Goal: Information Seeking & Learning: Check status

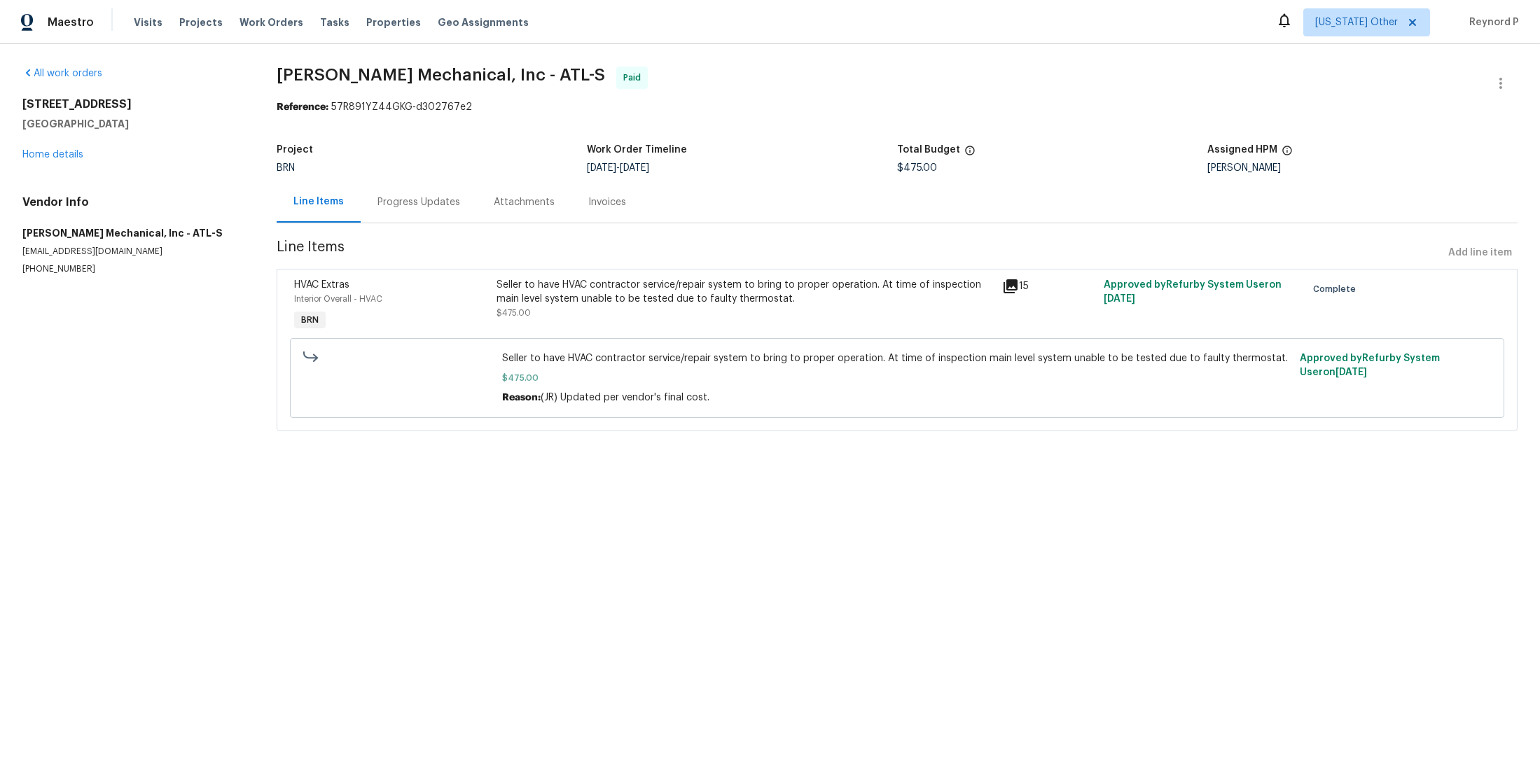
click at [614, 298] on div "Seller to have HVAC contractor service/repair system to bring to proper operati…" at bounding box center [745, 292] width 498 height 28
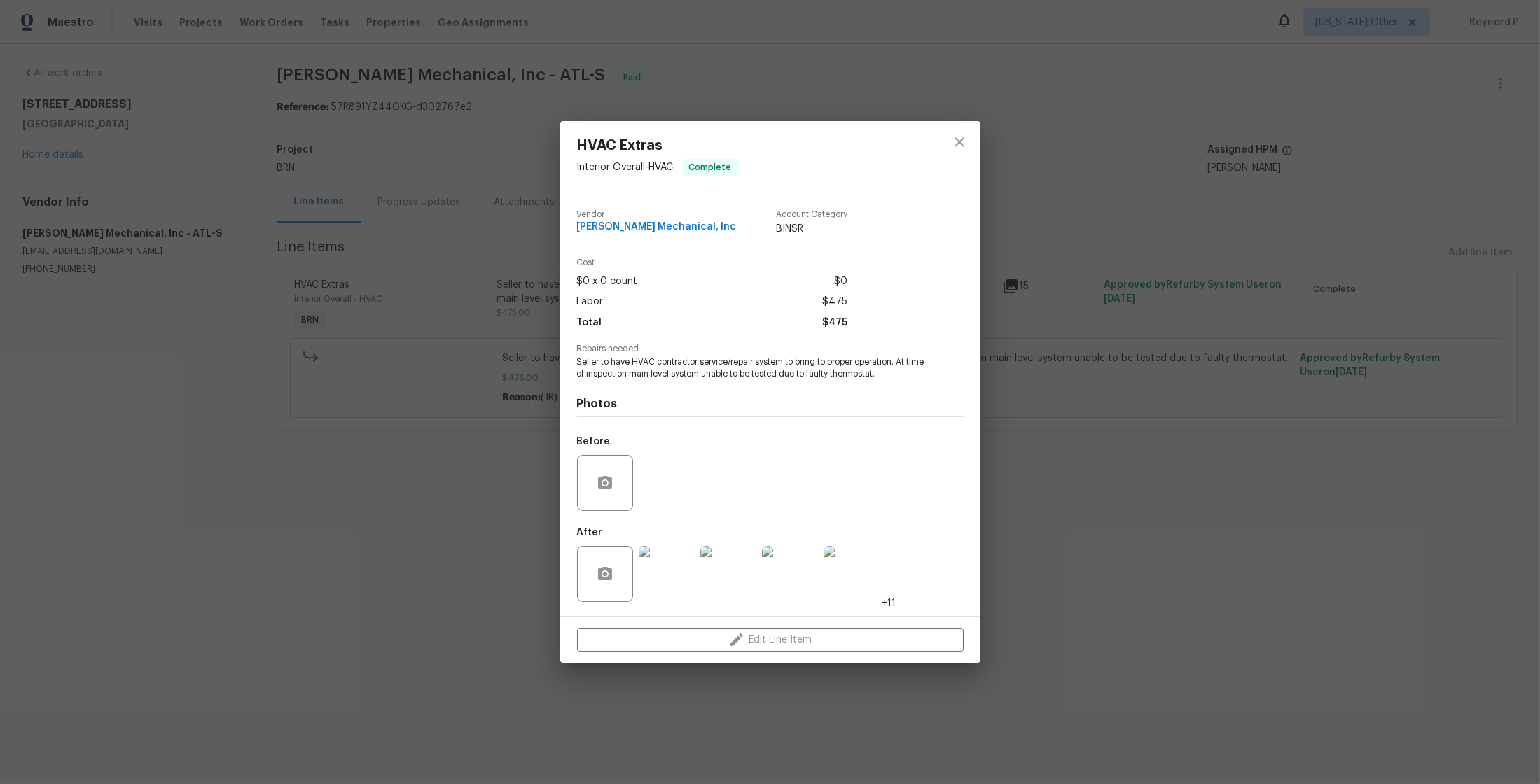
click at [469, 544] on div "HVAC Extras Interior Overall - HVAC Complete Vendor JH Martin Mechanical, Inc A…" at bounding box center [770, 392] width 1540 height 784
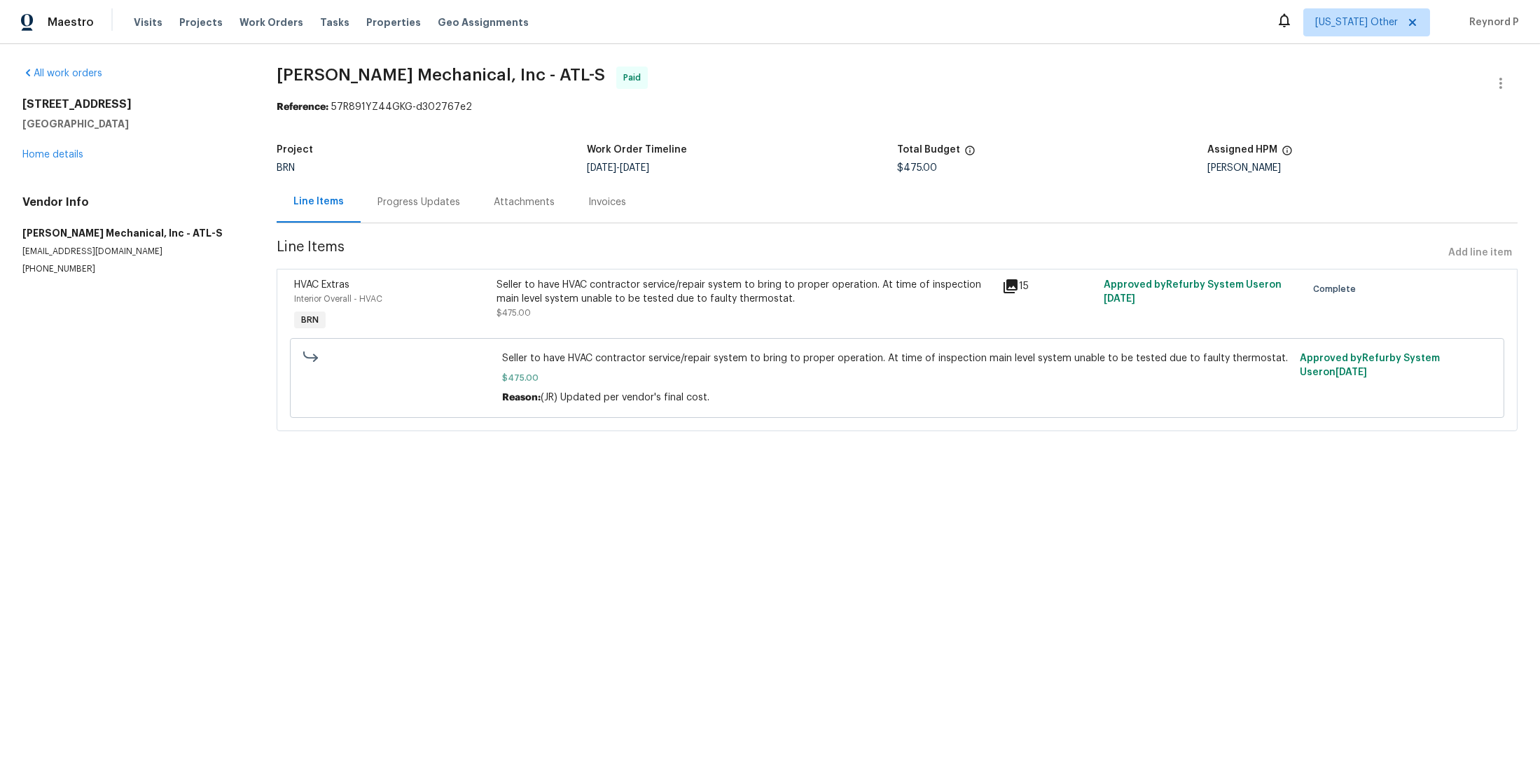
click at [452, 199] on div "Progress Updates" at bounding box center [418, 202] width 83 height 14
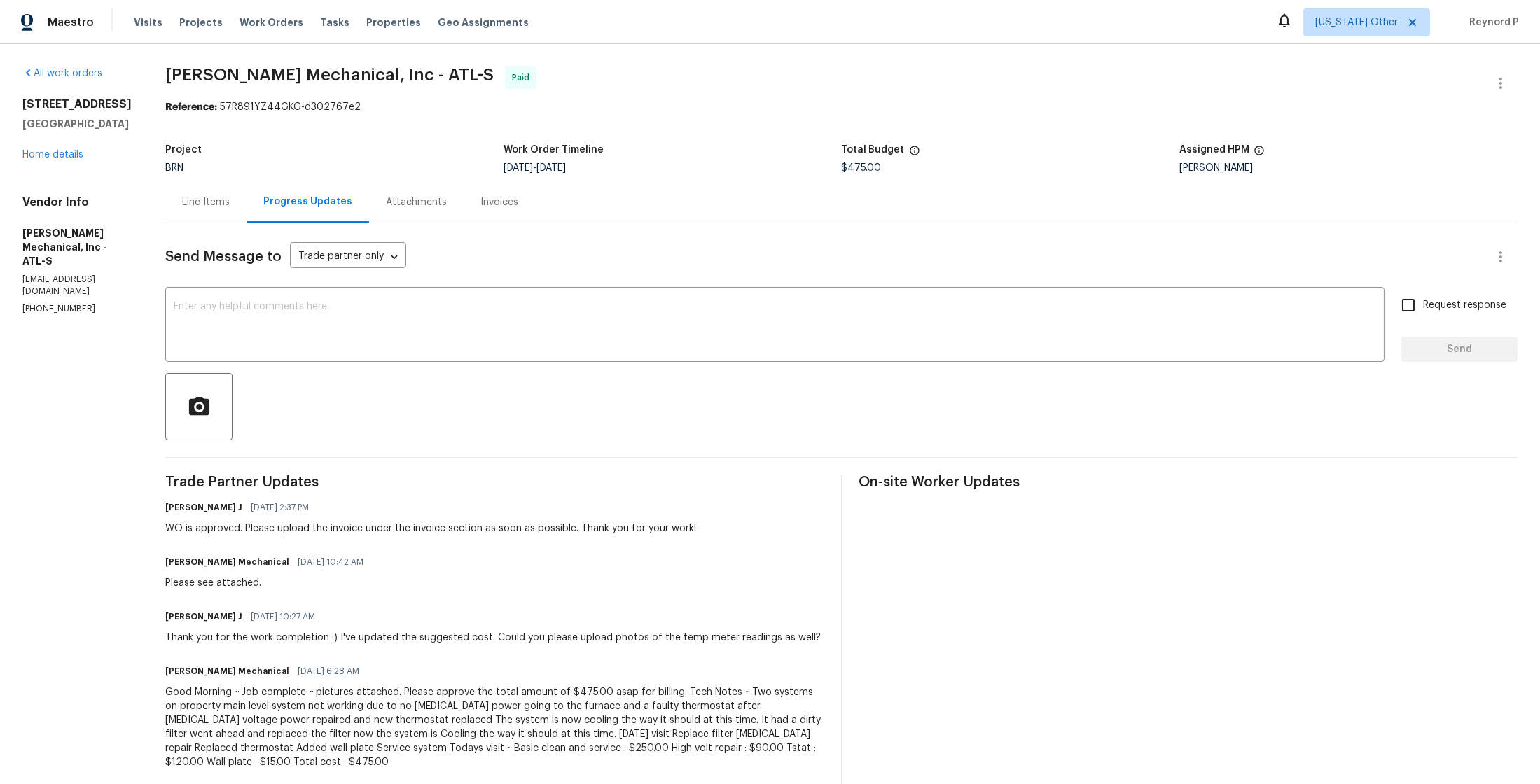
click at [230, 201] on div "Line Items" at bounding box center [206, 202] width 48 height 14
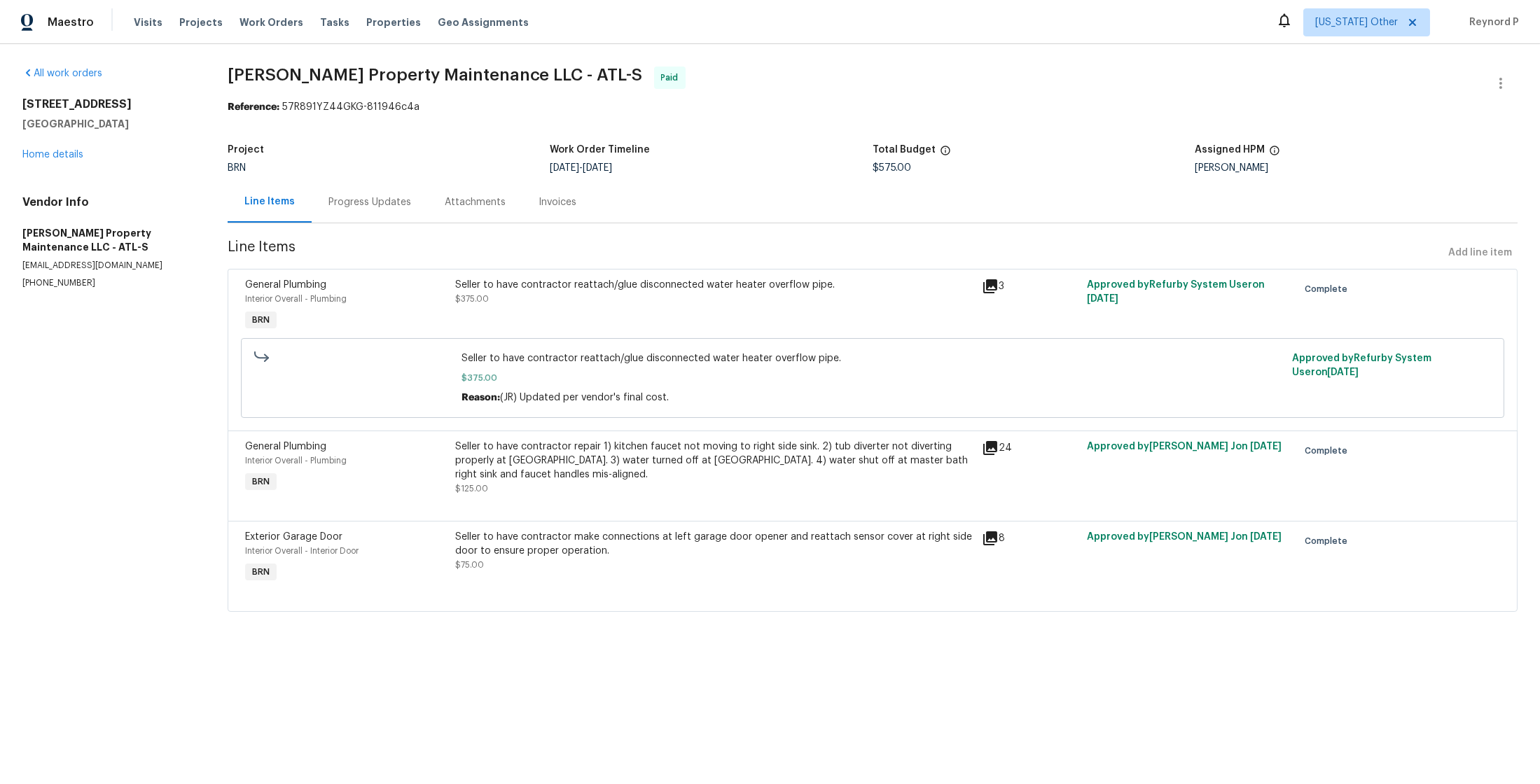
click at [521, 290] on div "Seller to have contractor reattach/glue disconnected water heater overflow pipe." at bounding box center [714, 285] width 519 height 14
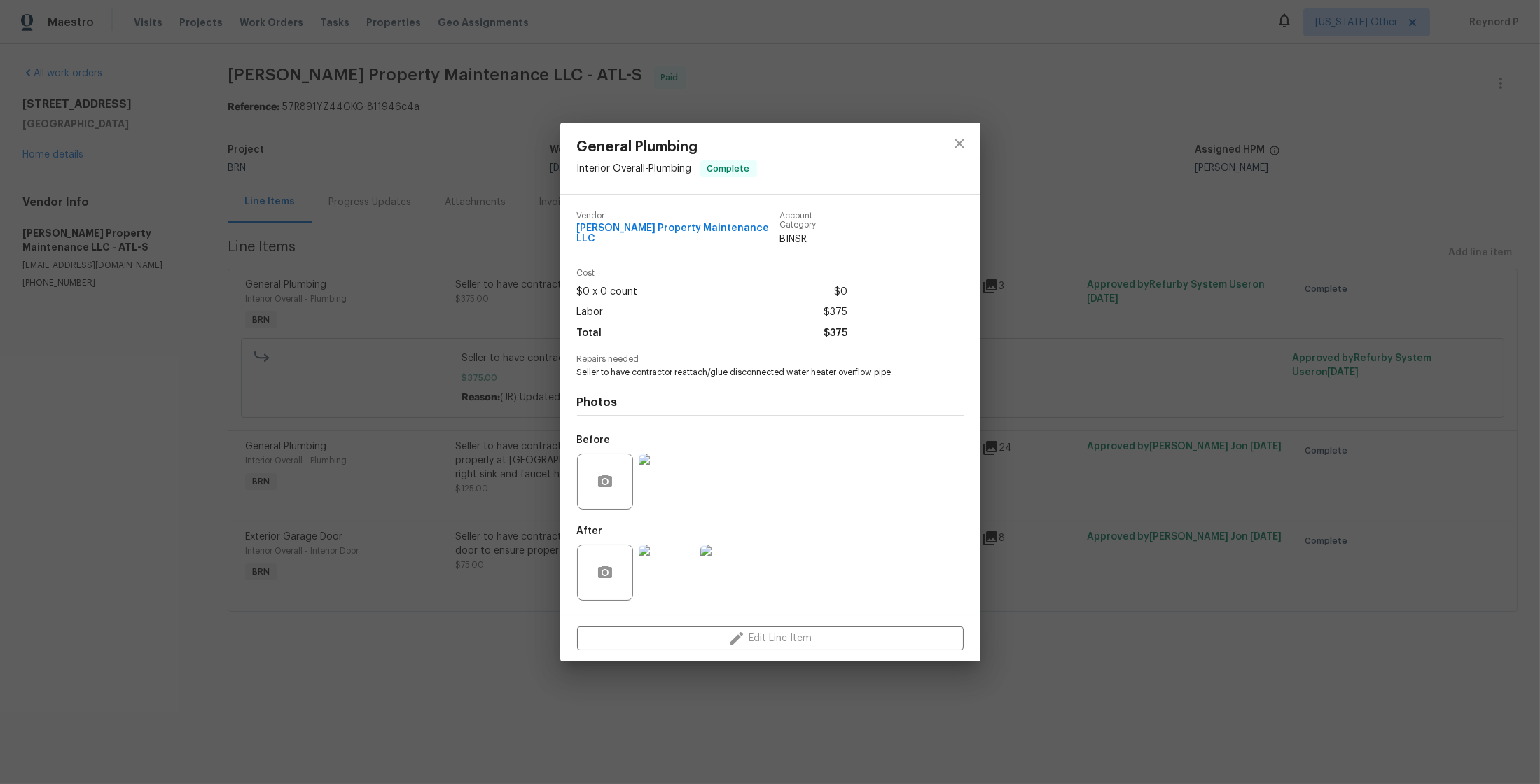
click at [350, 472] on div "General Plumbing Interior Overall - Plumbing Complete Vendor Glen Property Main…" at bounding box center [770, 392] width 1540 height 784
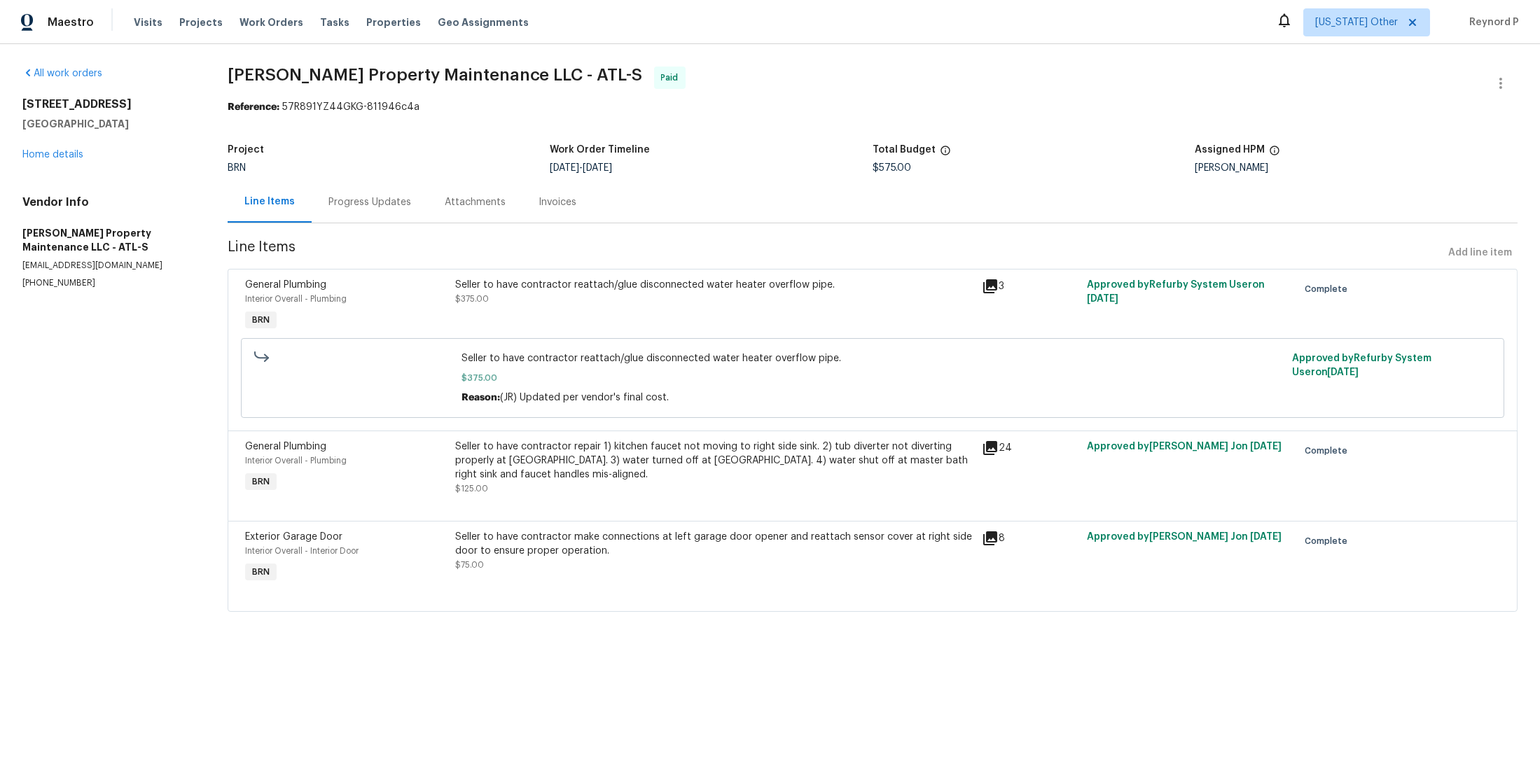
click at [537, 474] on div "Seller to have contractor repair 1) kitchen faucet not moving to right side sin…" at bounding box center [714, 461] width 519 height 42
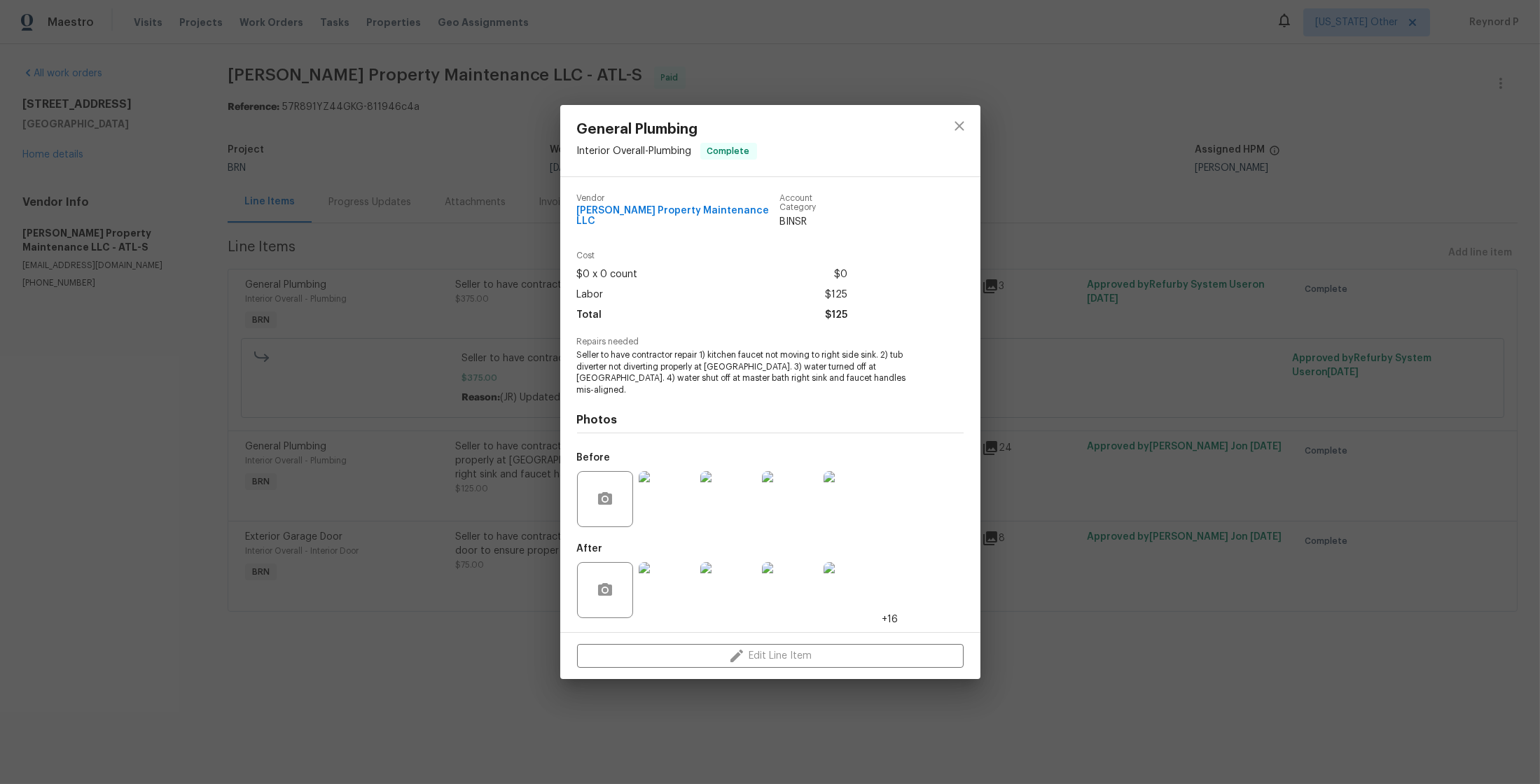
click at [476, 624] on div "General Plumbing Interior Overall - Plumbing Complete Vendor Glen Property Main…" at bounding box center [770, 392] width 1540 height 784
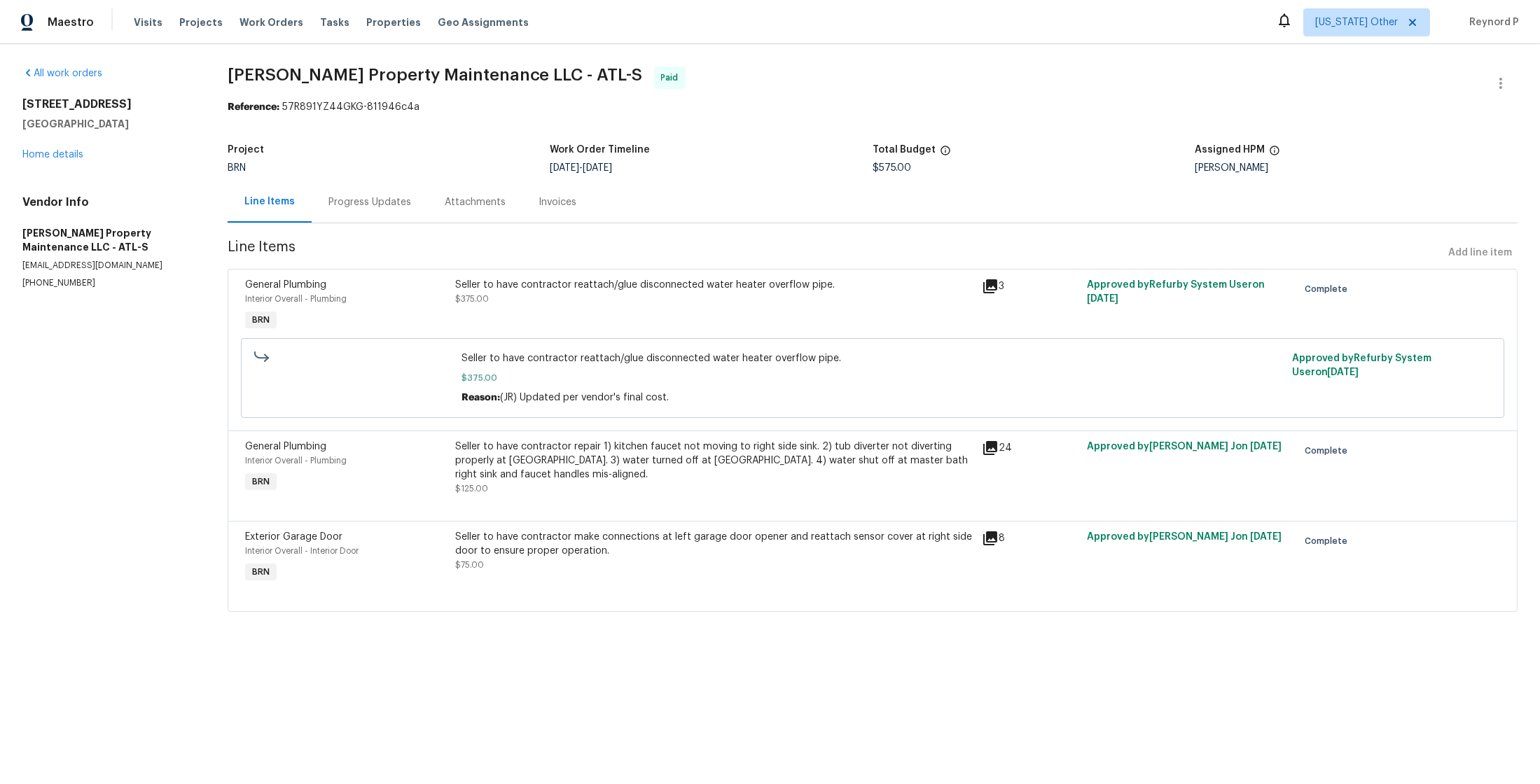
click at [557, 566] on div "Seller to have contractor make connections at left garage door opener and reatt…" at bounding box center [714, 551] width 519 height 42
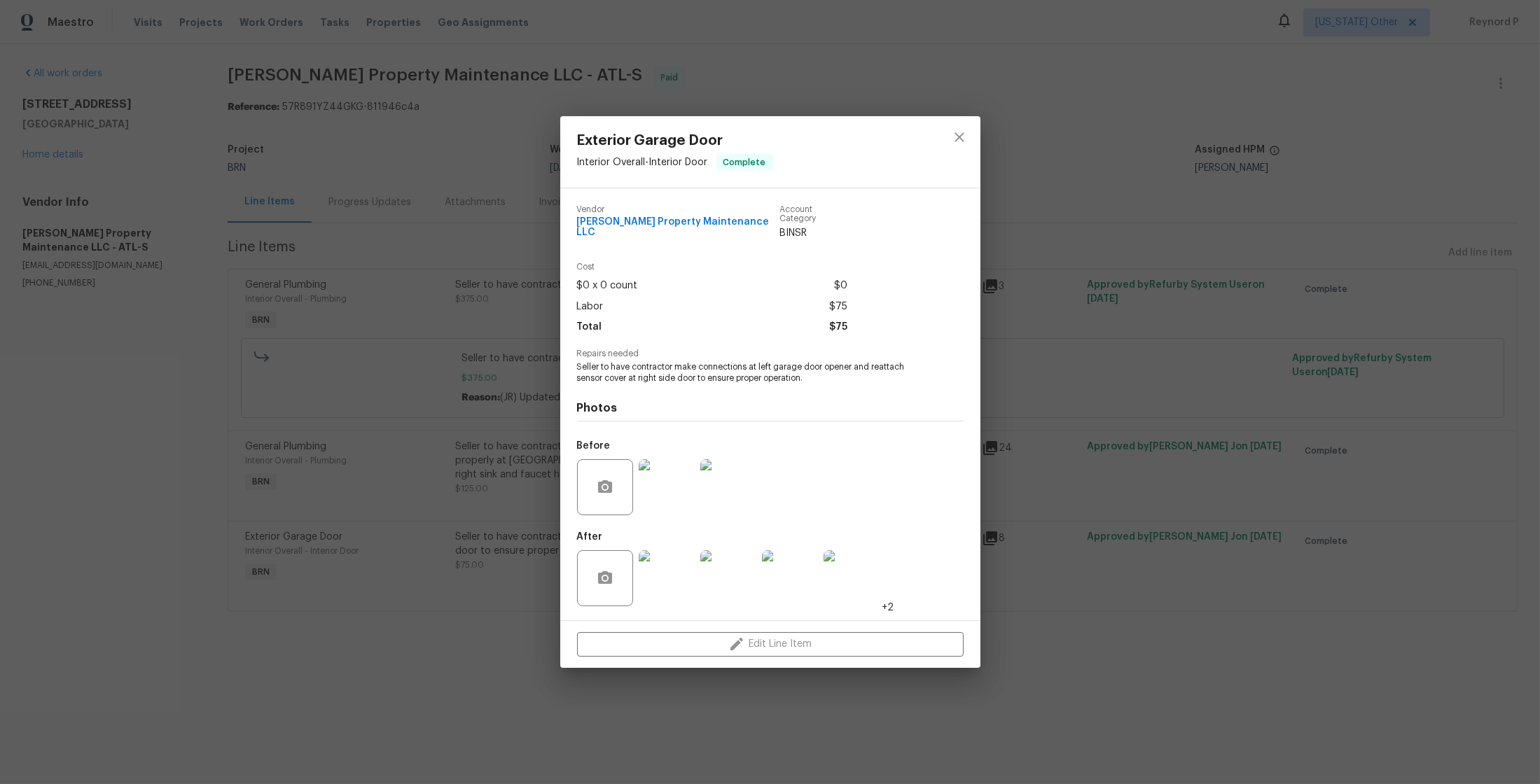
click at [472, 631] on div "Exterior Garage Door Interior Overall - Interior Door Complete Vendor Glen Prop…" at bounding box center [770, 392] width 1540 height 784
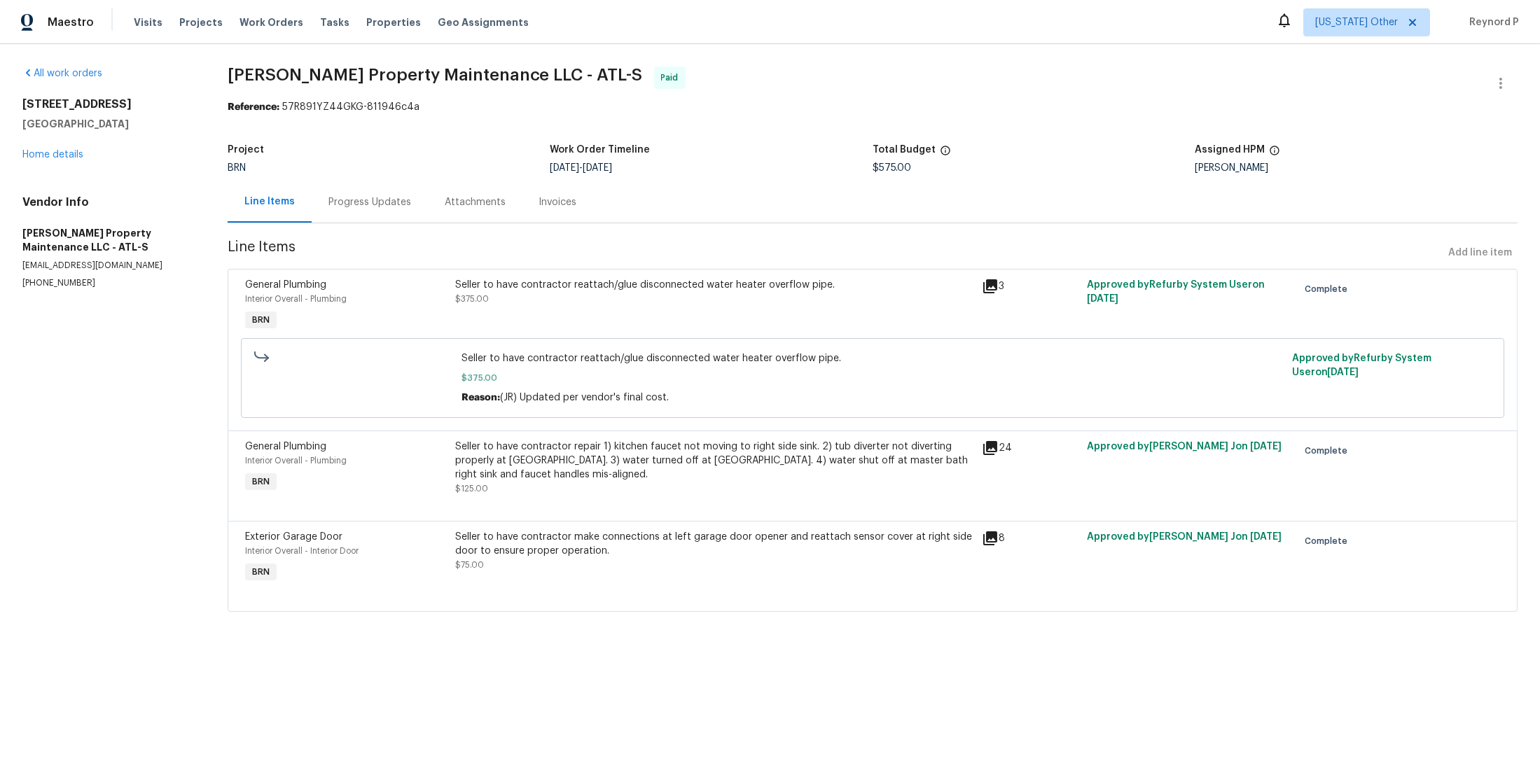
click at [383, 206] on div "Progress Updates" at bounding box center [370, 202] width 83 height 14
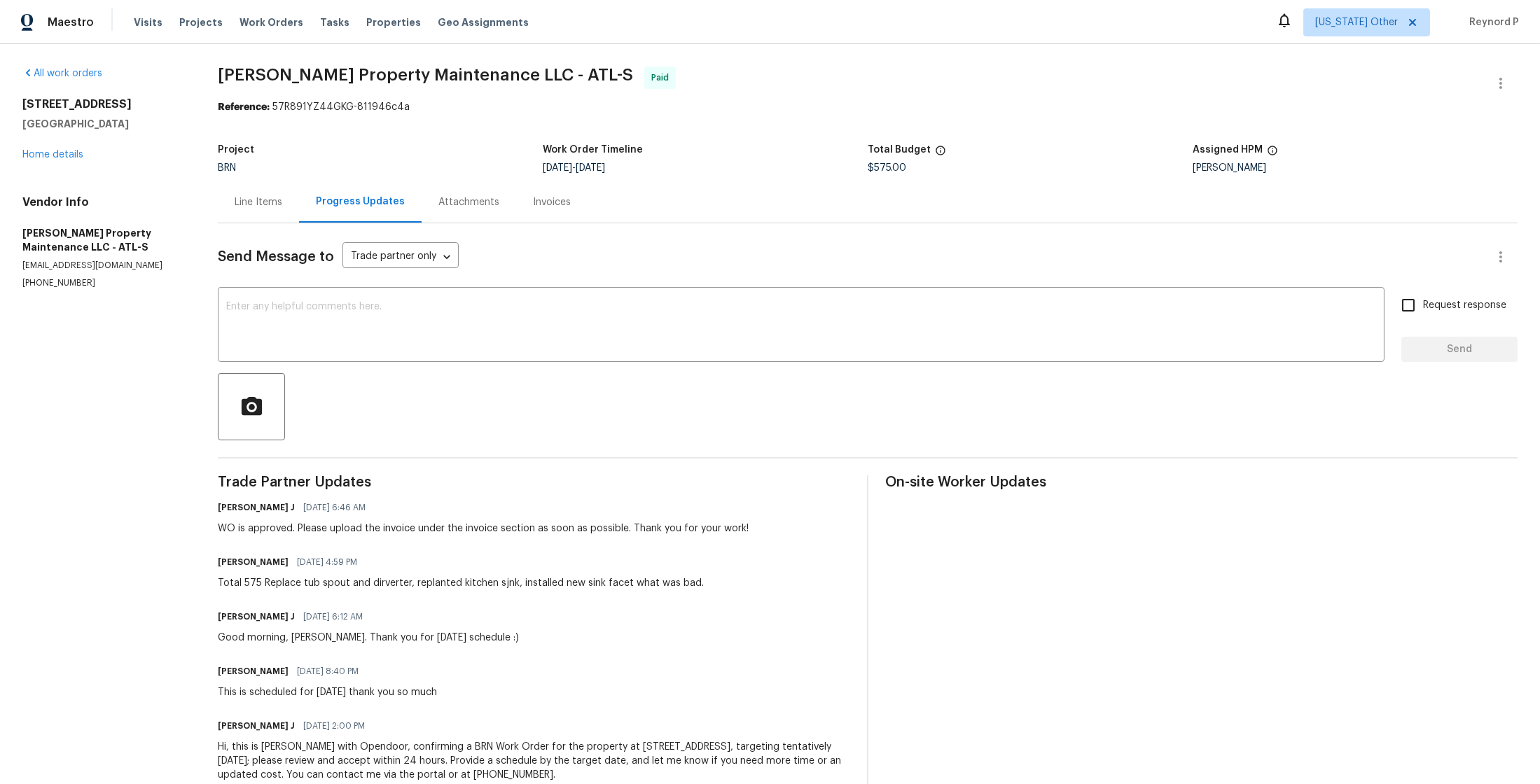
click at [262, 210] on div "Line Items" at bounding box center [258, 201] width 81 height 41
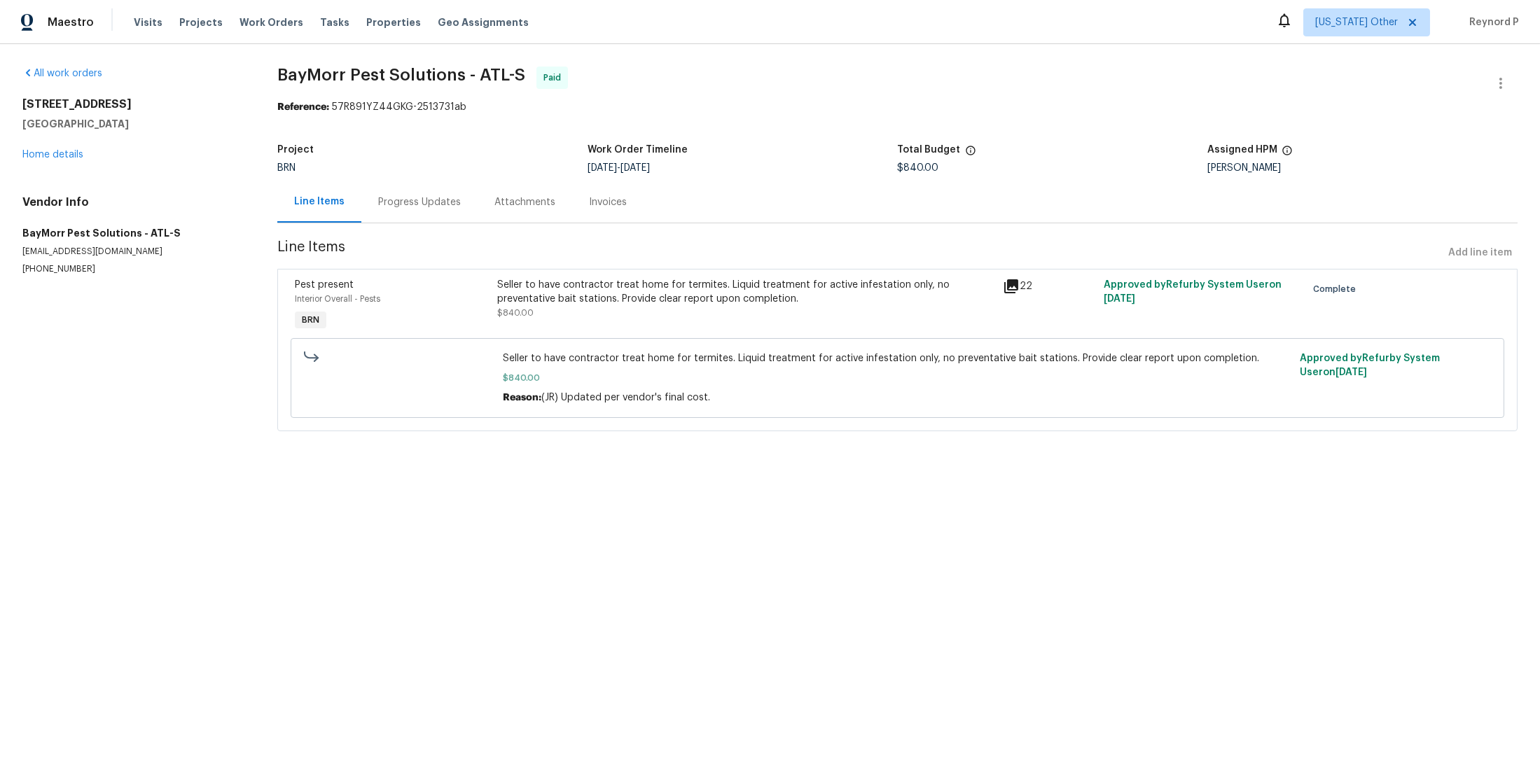
click at [632, 287] on div "Seller to have contractor treat home for termites. Liquid treatment for active …" at bounding box center [746, 292] width 498 height 28
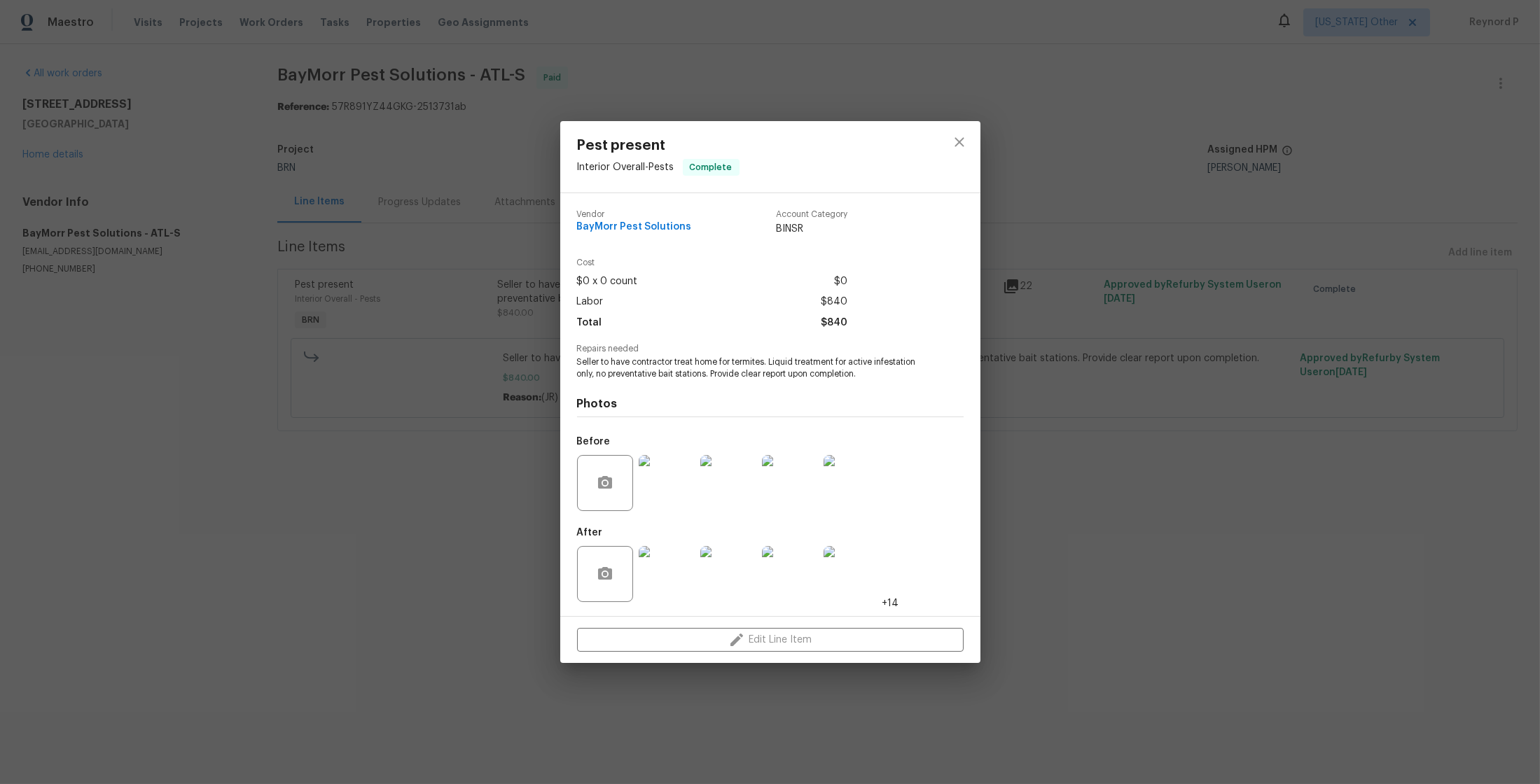
click at [458, 512] on div "Pest present Interior Overall - Pests Complete Vendor BayMorr Pest Solutions Ac…" at bounding box center [770, 392] width 1540 height 784
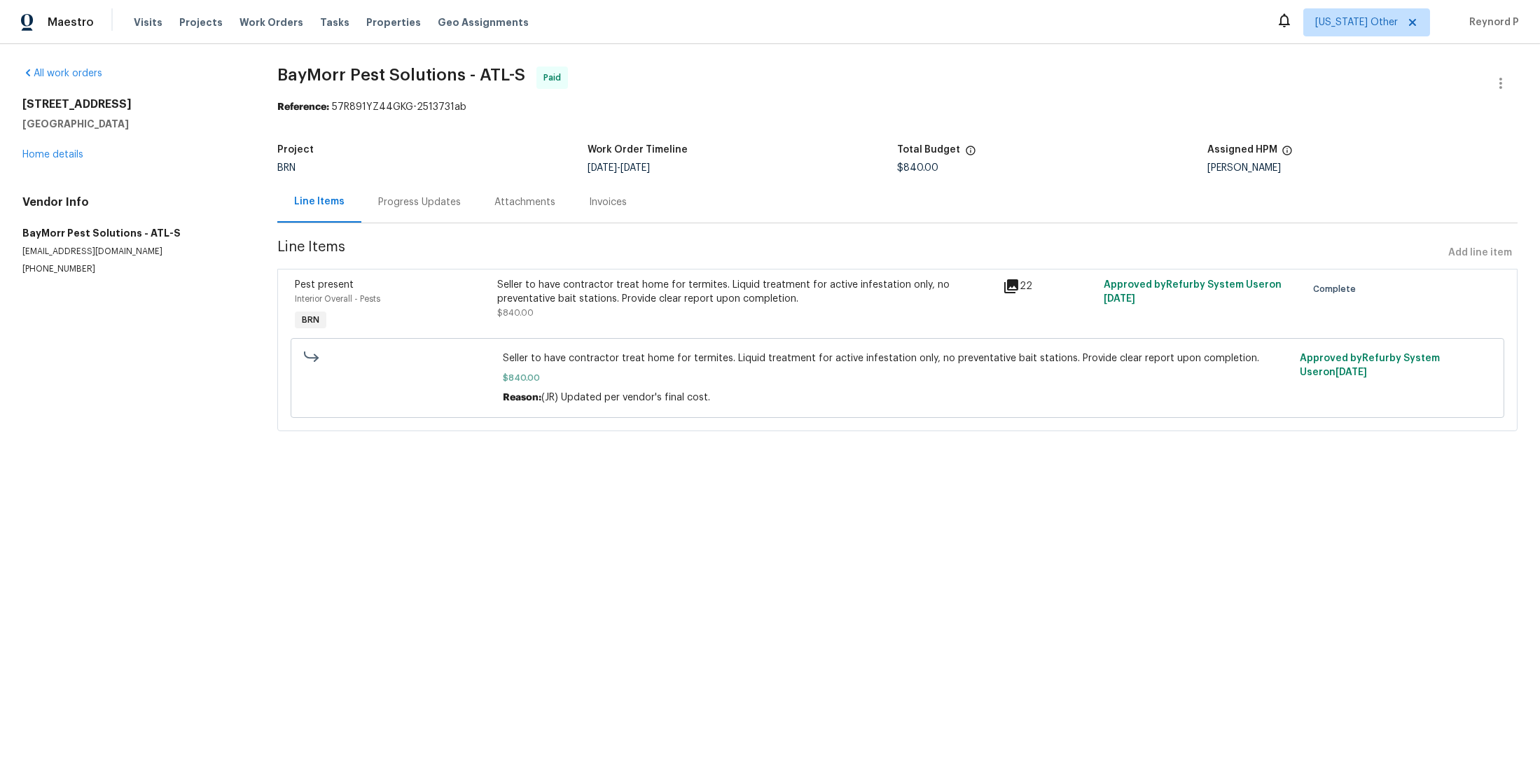
click at [429, 205] on div "Progress Updates" at bounding box center [419, 202] width 83 height 14
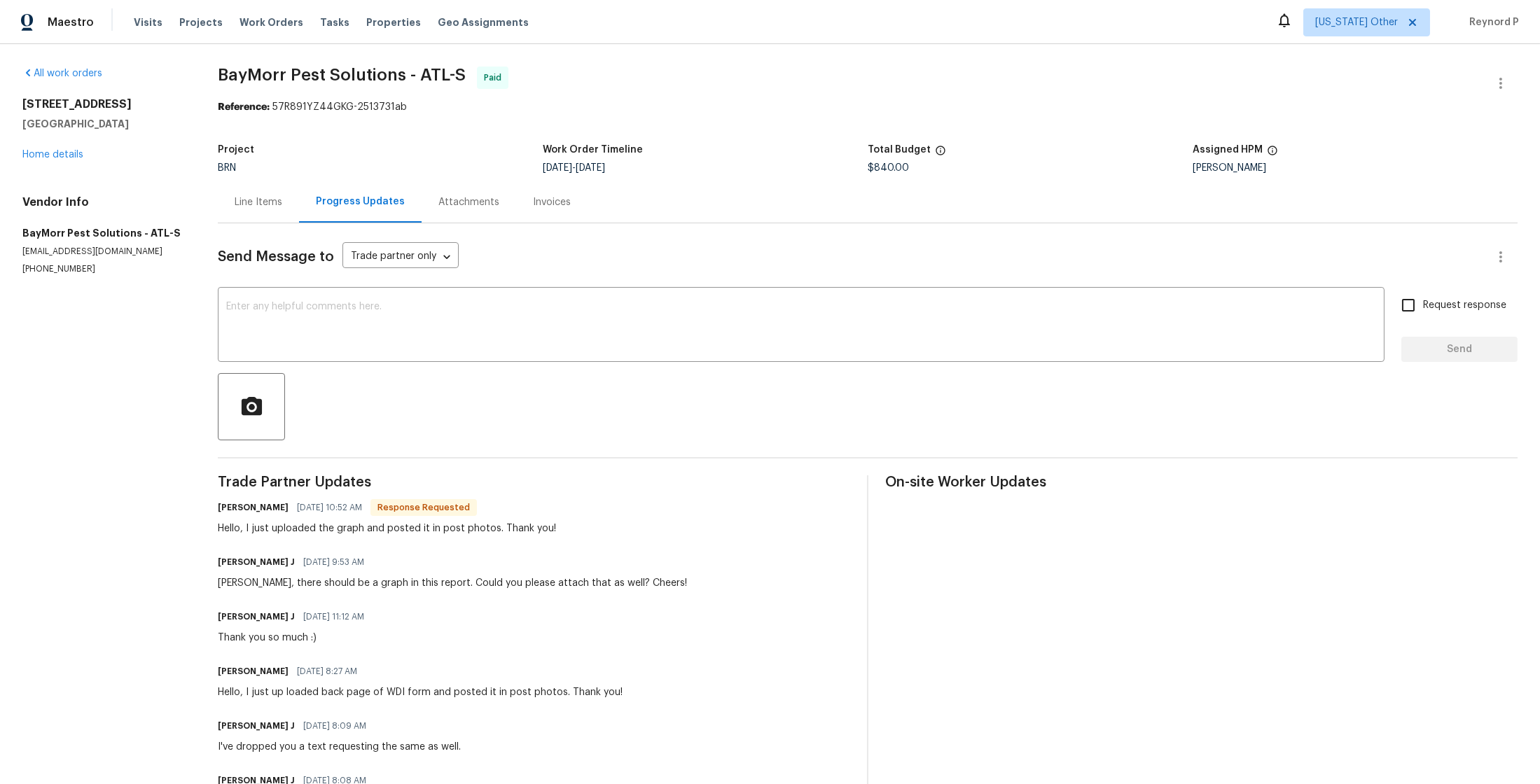
click at [251, 204] on div "Line Items" at bounding box center [258, 202] width 48 height 14
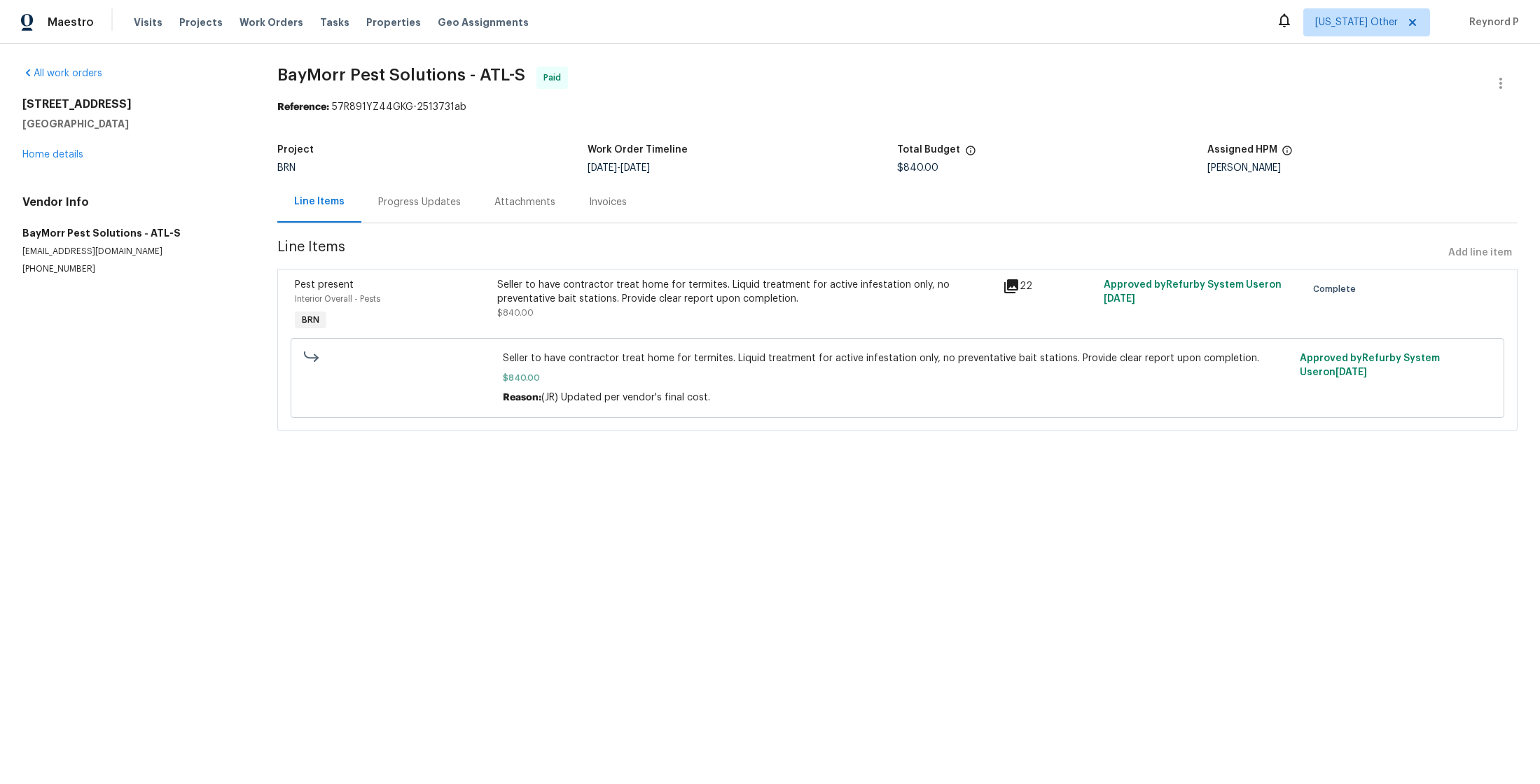
click at [632, 296] on div "Seller to have contractor treat home for termites. Liquid treatment for active …" at bounding box center [746, 292] width 498 height 28
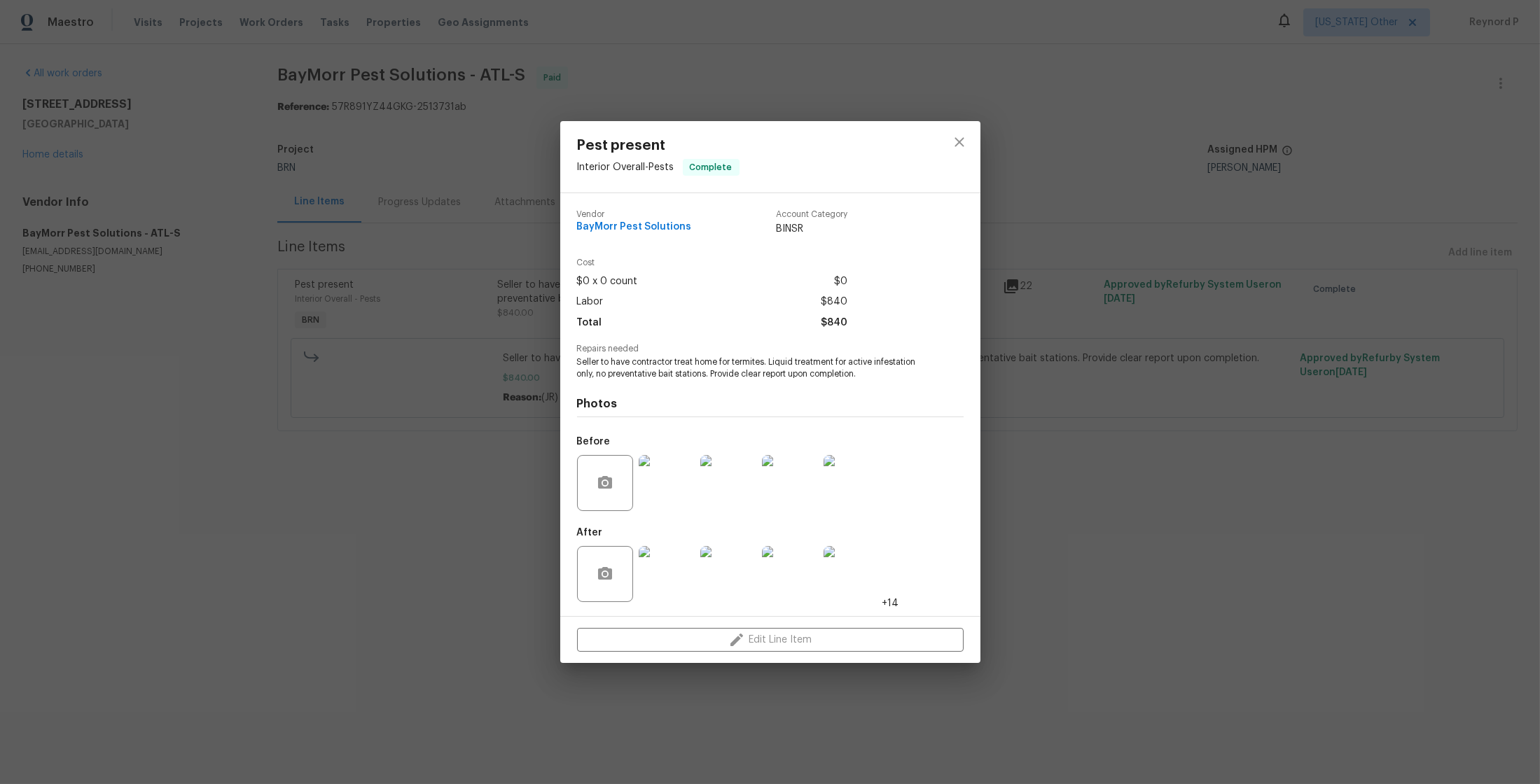
click at [533, 537] on div "Pest present Interior Overall - Pests Complete Vendor BayMorr Pest Solutions Ac…" at bounding box center [770, 392] width 1540 height 784
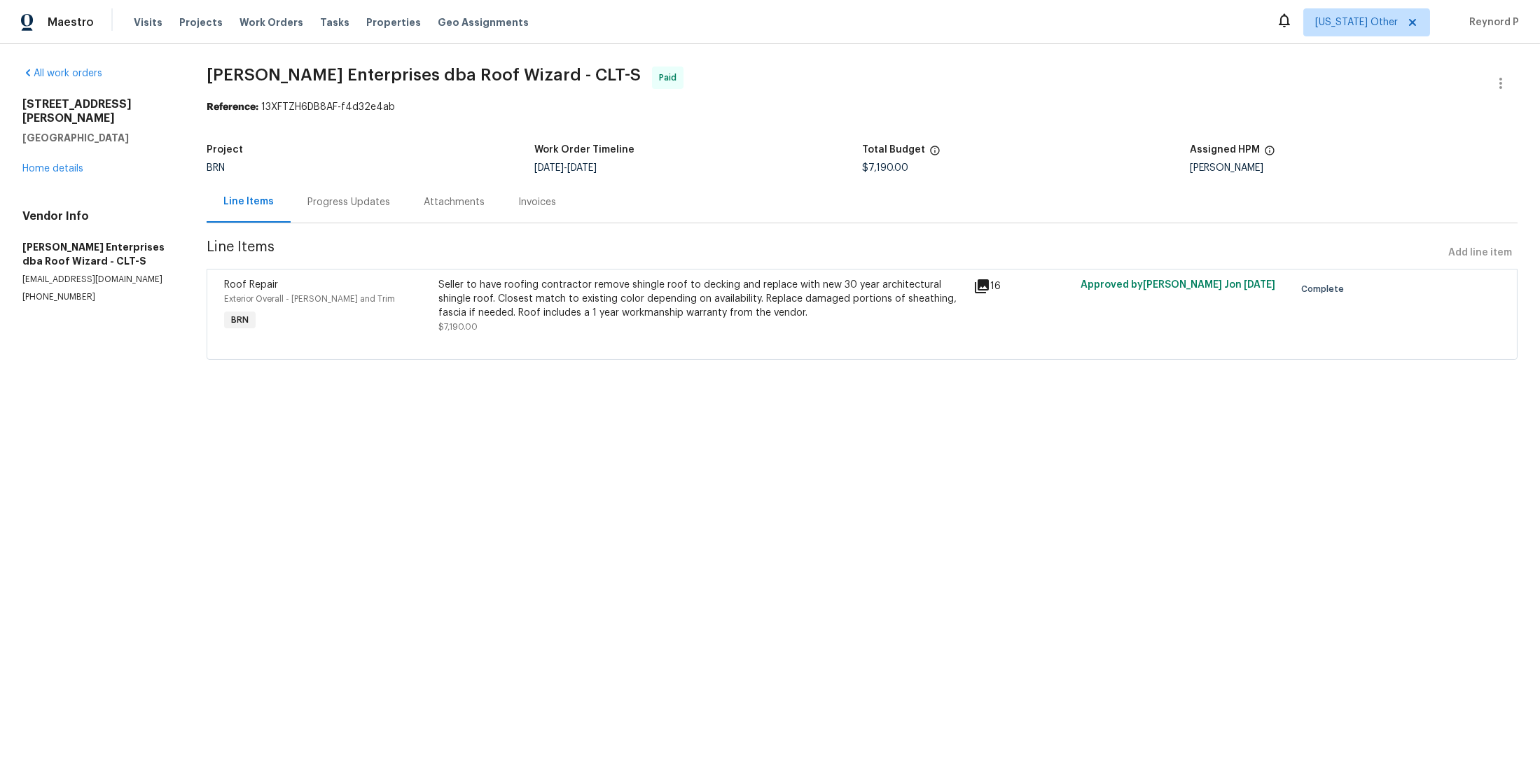
click at [629, 287] on div "Seller to have roofing contractor remove shingle roof to decking and replace wi…" at bounding box center [702, 299] width 526 height 42
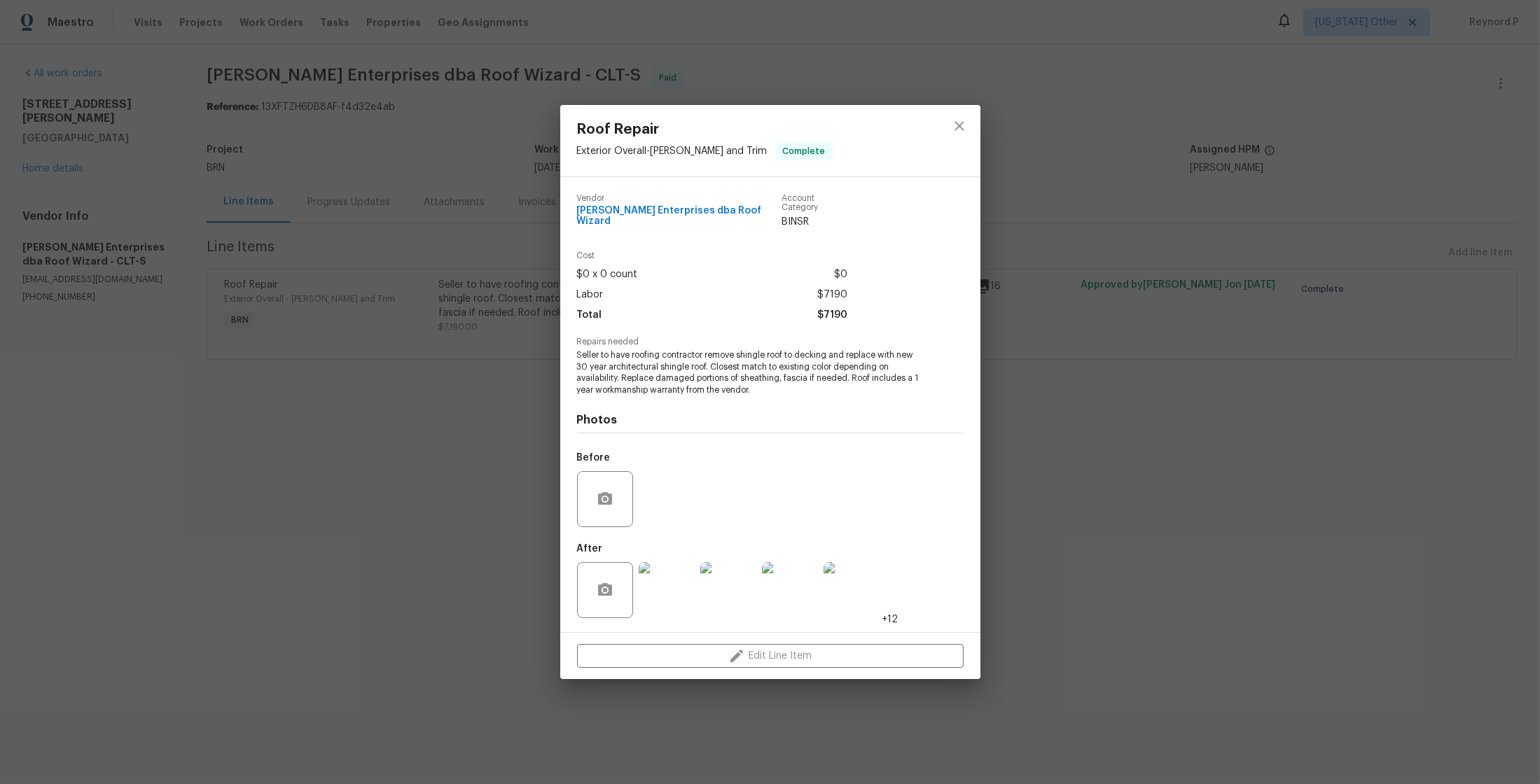
click at [423, 526] on div "Roof Repair Exterior Overall - [PERSON_NAME] and Trim Complete Vendor [PERSON_N…" at bounding box center [770, 392] width 1540 height 784
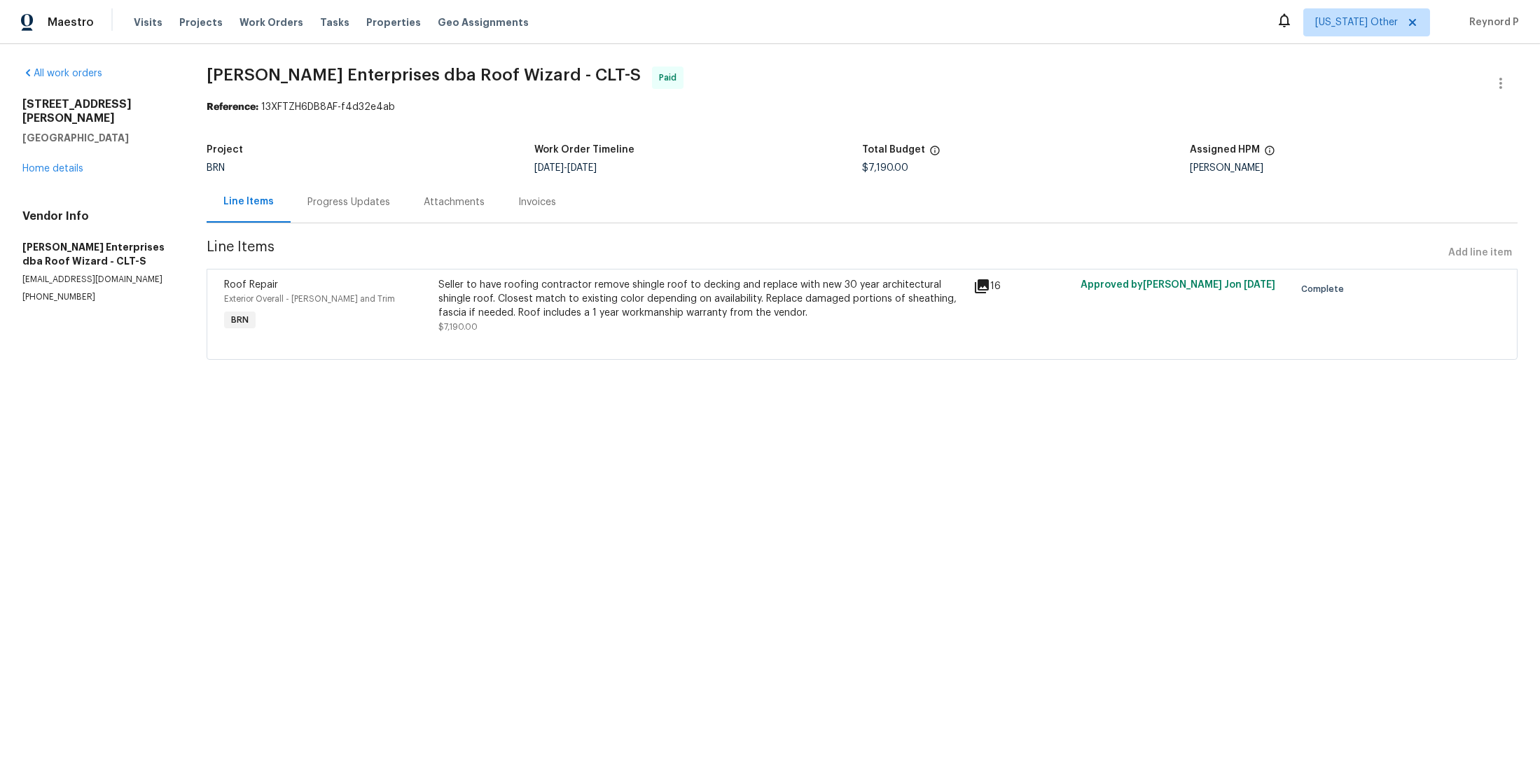
click at [355, 212] on div "Progress Updates" at bounding box center [348, 201] width 116 height 41
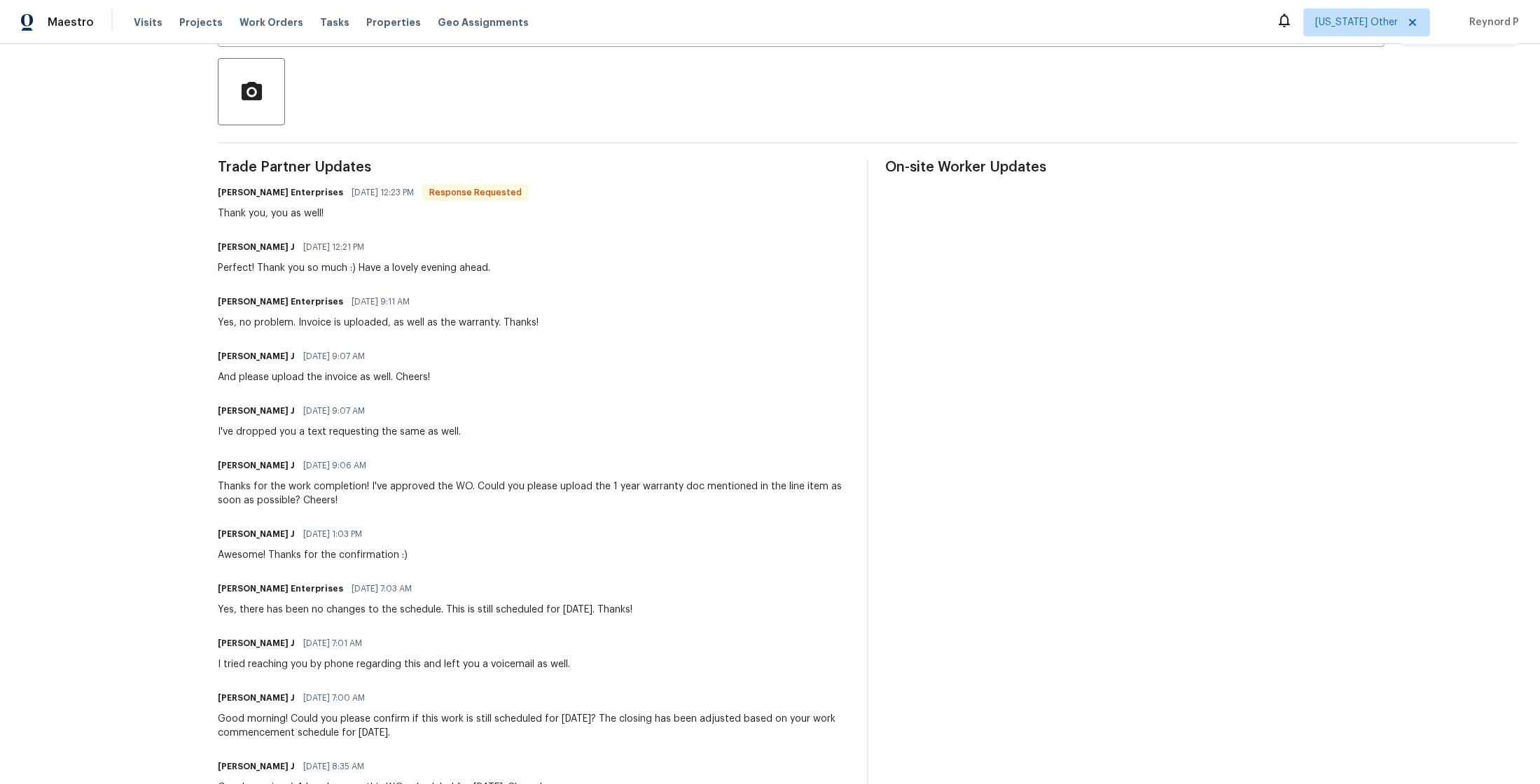
scroll to position [318, 0]
